Goal: Information Seeking & Learning: Learn about a topic

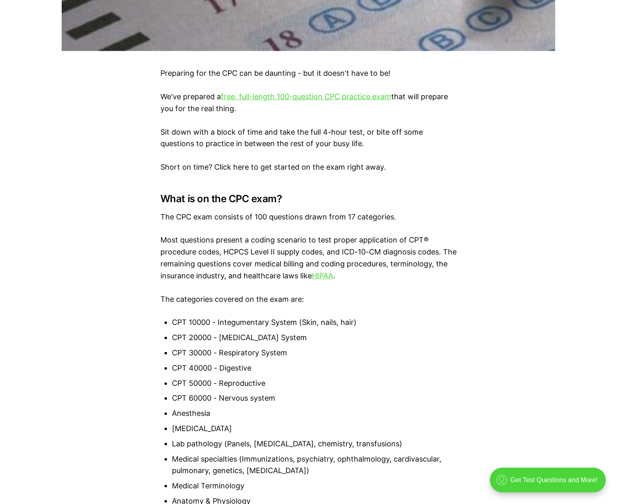
scroll to position [486, 0]
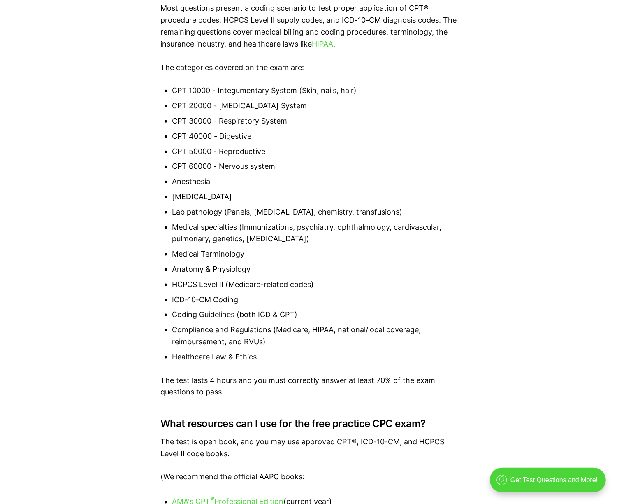
scroll to position [711, 0]
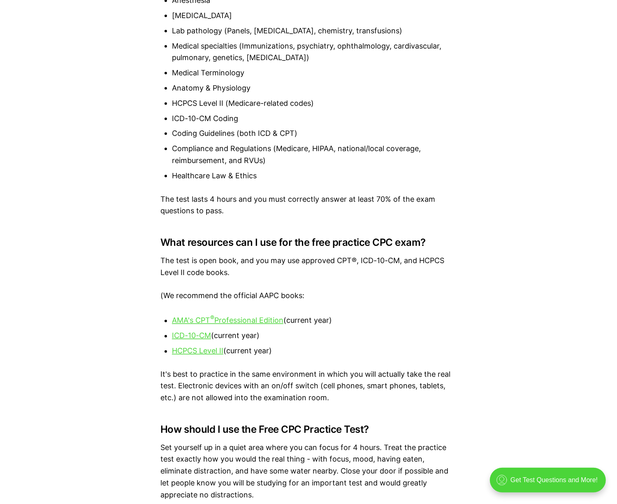
scroll to position [898, 0]
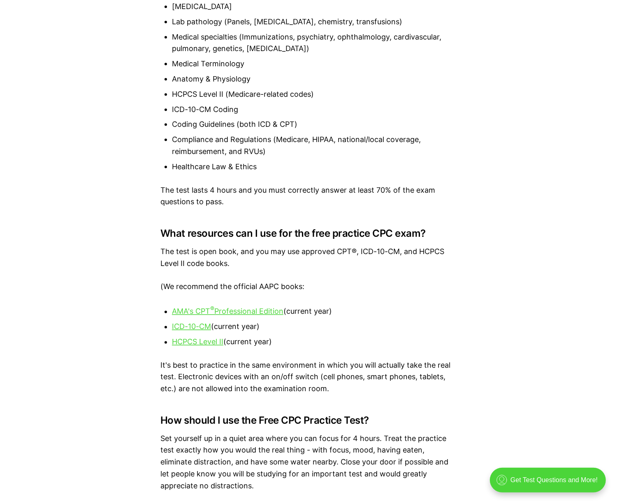
click at [82, 246] on div "Preparing for the CPC can be daunting - but it doesn't have to be! We've prepar…" at bounding box center [308, 345] width 617 height 1399
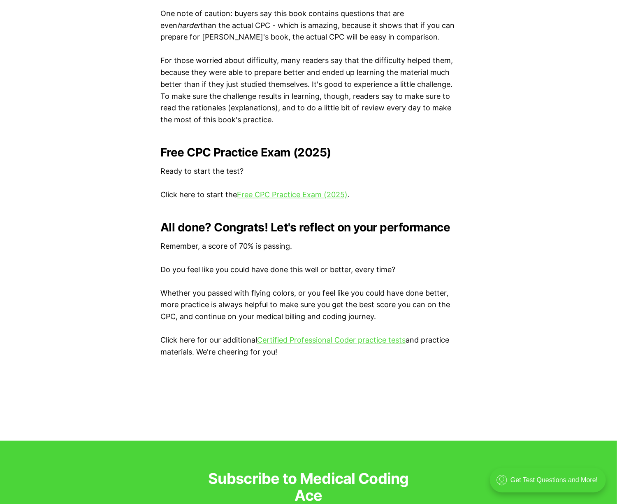
scroll to position [1609, 0]
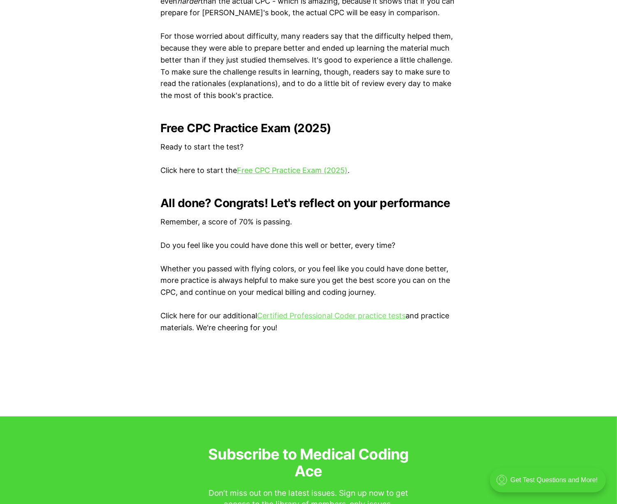
click at [306, 312] on link "Certified Professional Coder practice tests" at bounding box center [331, 315] width 149 height 9
